Goal: Information Seeking & Learning: Learn about a topic

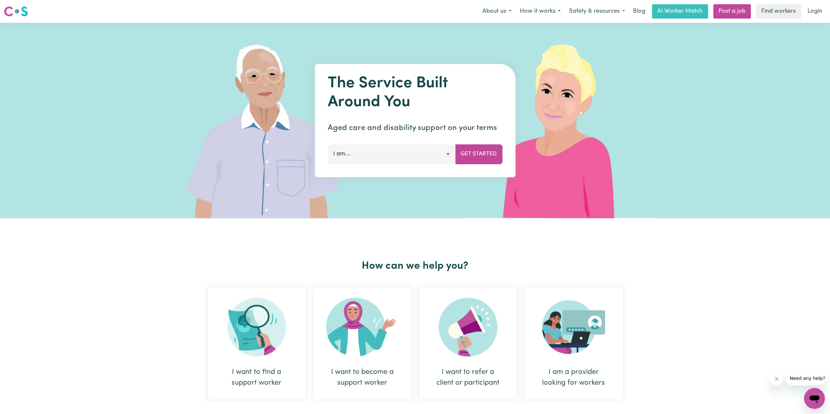
click at [450, 156] on button "I am..." at bounding box center [392, 154] width 128 height 20
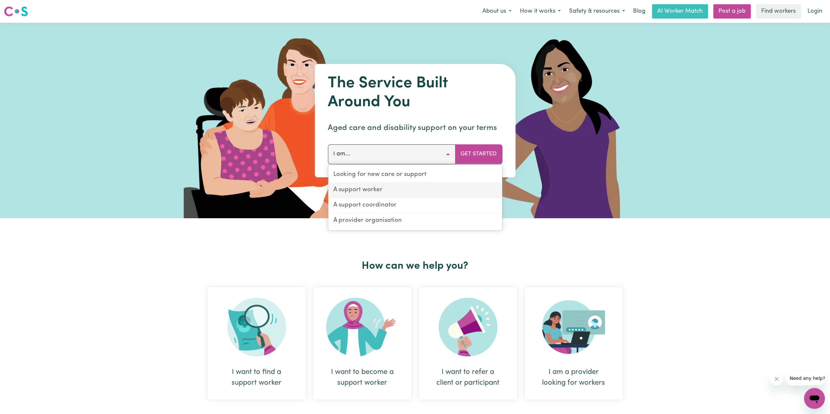
click at [378, 189] on link "A support worker" at bounding box center [415, 190] width 174 height 15
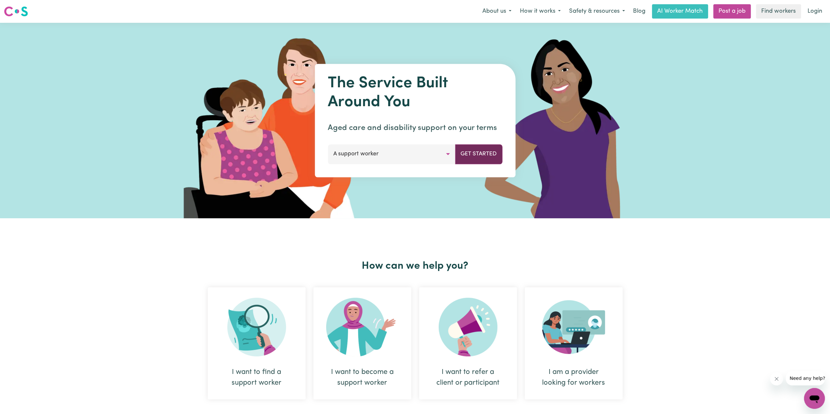
click at [486, 155] on button "Get Started" at bounding box center [478, 154] width 47 height 20
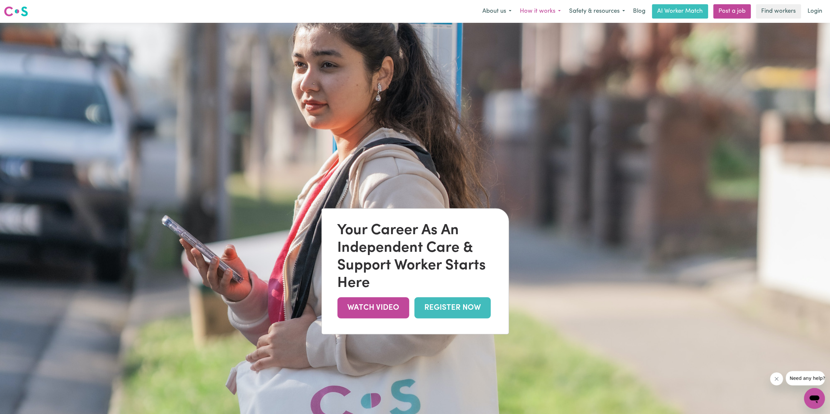
click at [557, 13] on button "How it works" at bounding box center [540, 12] width 49 height 14
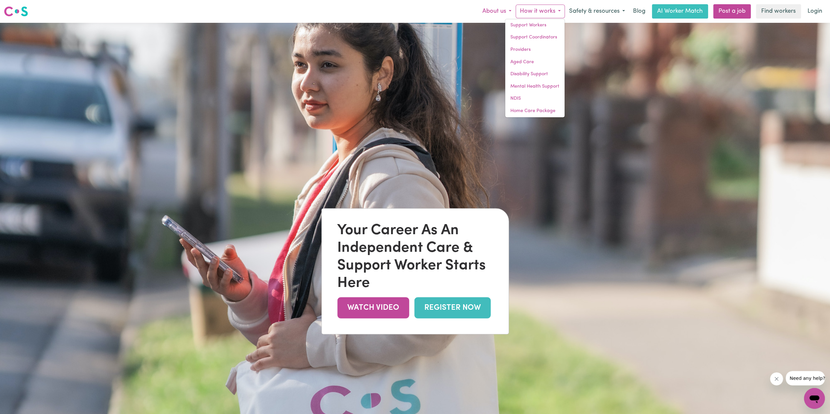
click at [507, 10] on button "About us" at bounding box center [497, 12] width 38 height 14
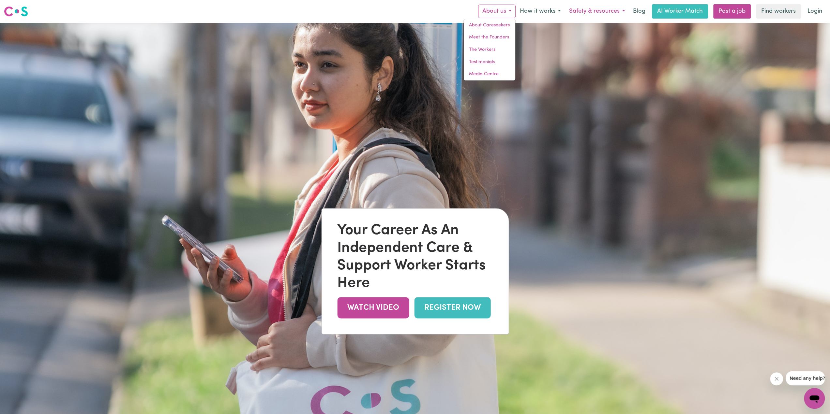
click at [620, 10] on button "Safety & resources" at bounding box center [597, 12] width 64 height 14
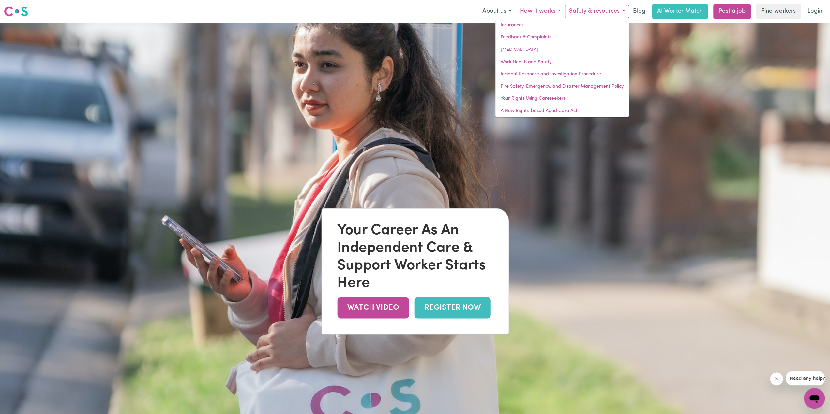
click at [560, 10] on button "How it works" at bounding box center [540, 12] width 49 height 14
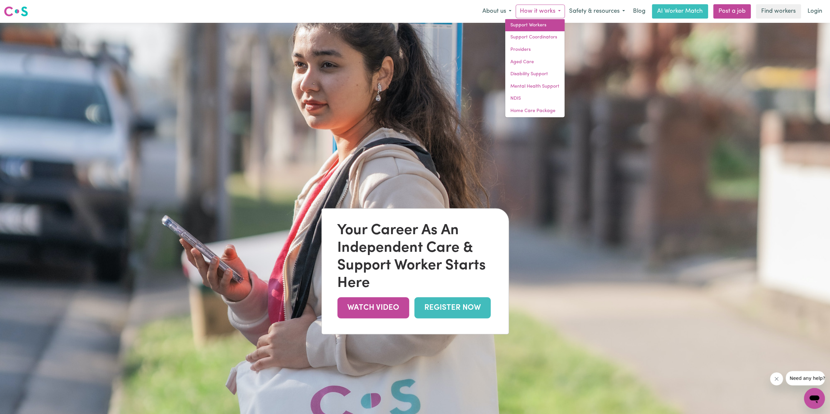
click at [544, 26] on link "Support Workers" at bounding box center [534, 25] width 59 height 12
click at [521, 27] on link "Support Workers" at bounding box center [534, 25] width 59 height 12
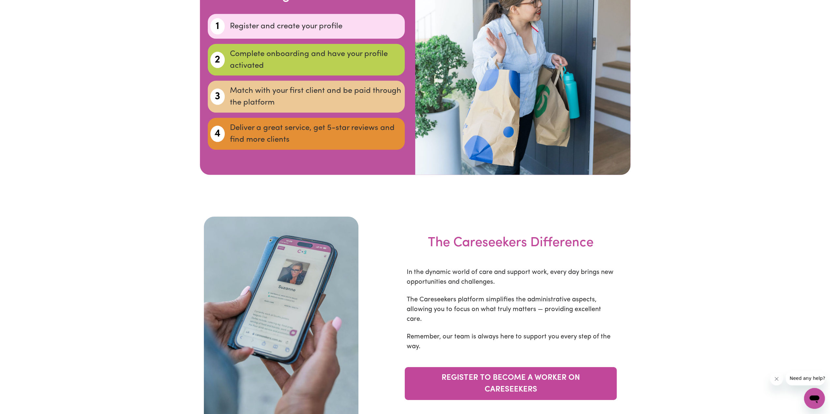
scroll to position [2120, 0]
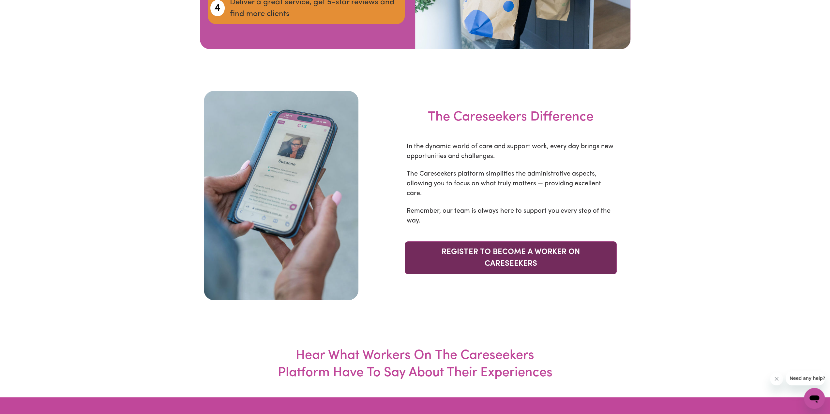
click at [521, 242] on link "REGISTER TO BECOME A WORKER ON CARESEEKERS" at bounding box center [511, 258] width 212 height 33
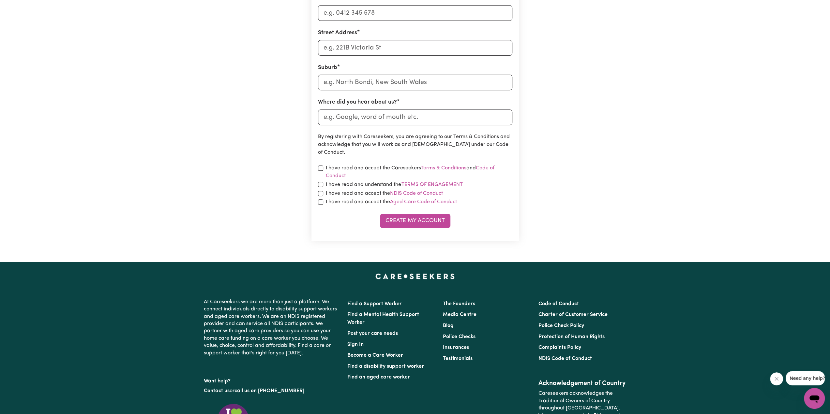
scroll to position [261, 0]
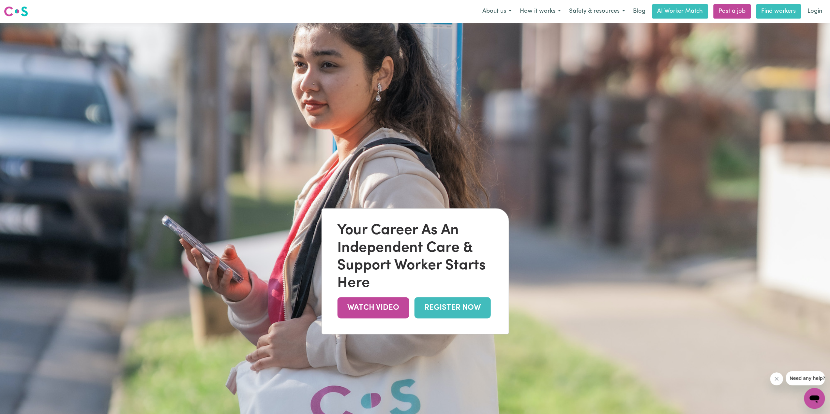
click at [776, 14] on link "Find workers" at bounding box center [778, 11] width 45 height 14
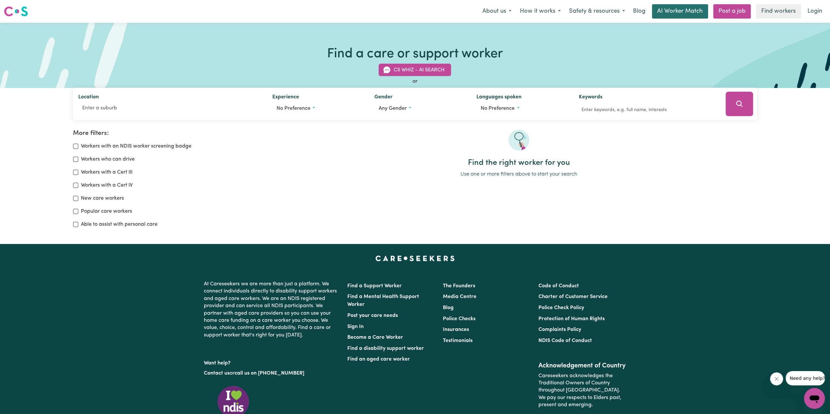
click at [677, 9] on link "AI Worker Match" at bounding box center [680, 11] width 56 height 14
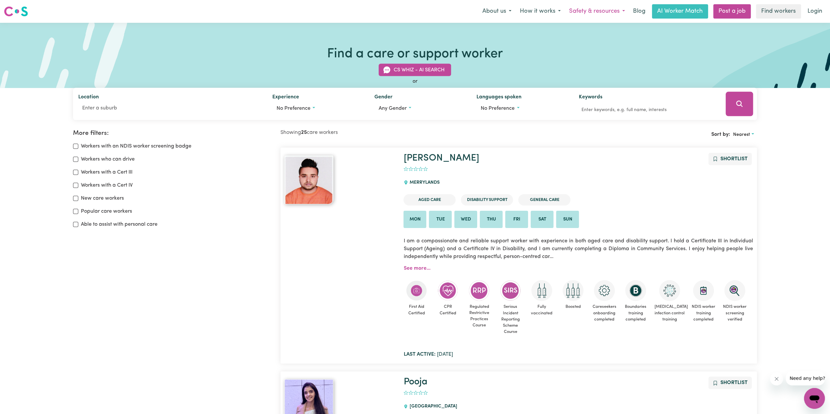
click at [623, 11] on button "Safety & resources" at bounding box center [597, 12] width 64 height 14
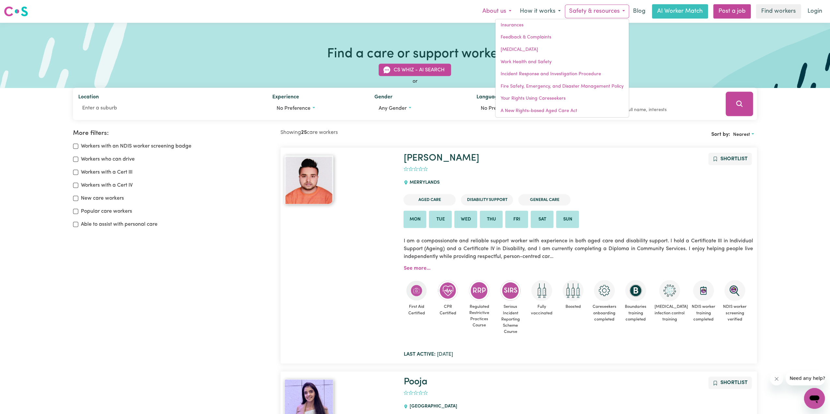
click at [508, 12] on button "About us" at bounding box center [497, 12] width 38 height 14
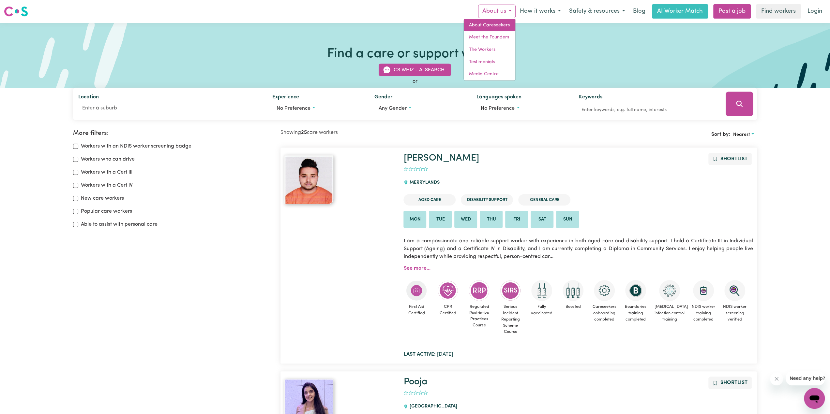
click at [490, 22] on link "About Careseekers" at bounding box center [490, 25] width 52 height 12
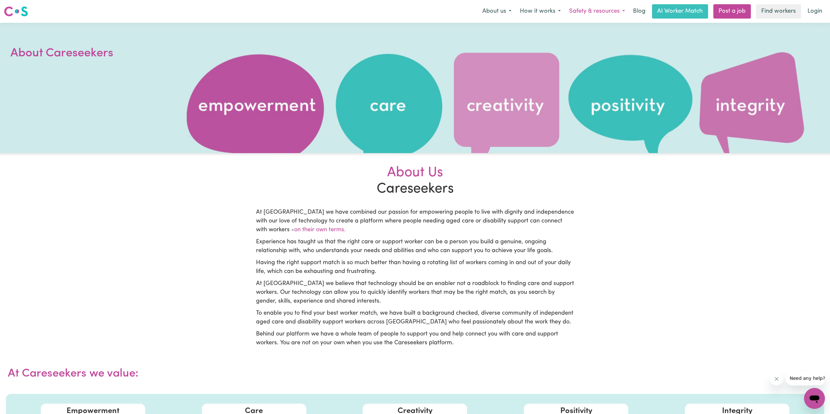
click at [624, 11] on button "Safety & resources" at bounding box center [597, 12] width 64 height 14
